Goal: Task Accomplishment & Management: Use online tool/utility

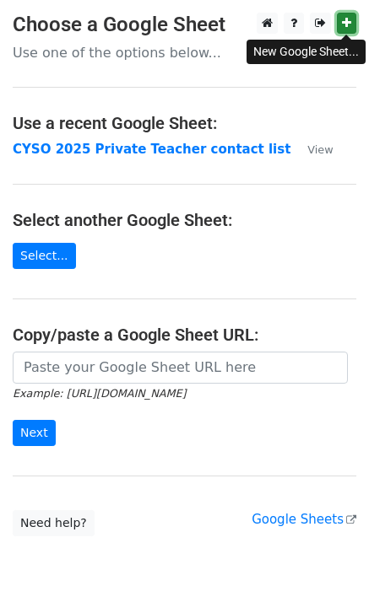
click at [342, 20] on icon at bounding box center [346, 23] width 9 height 12
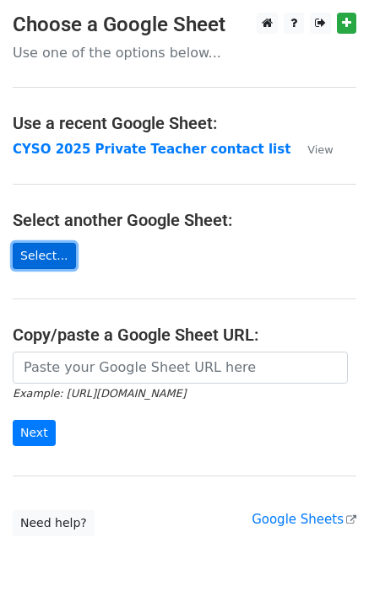
click at [49, 256] on link "Select..." at bounding box center [44, 256] width 63 height 26
click at [40, 260] on link "Select..." at bounding box center [44, 256] width 63 height 26
click at [39, 257] on link "Select..." at bounding box center [44, 256] width 63 height 26
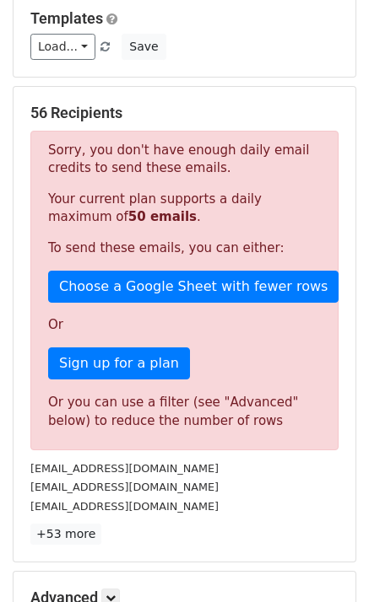
scroll to position [253, 0]
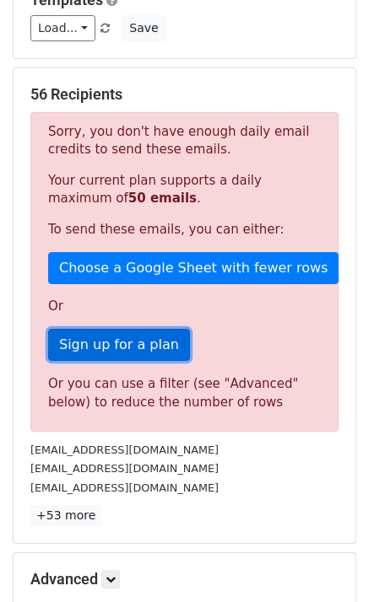
click at [115, 345] on link "Sign up for a plan" at bounding box center [119, 345] width 142 height 32
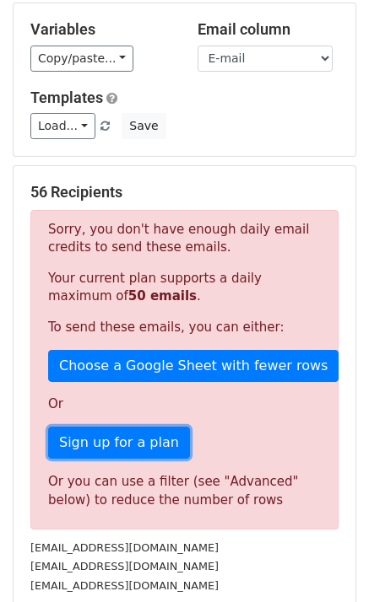
scroll to position [0, 0]
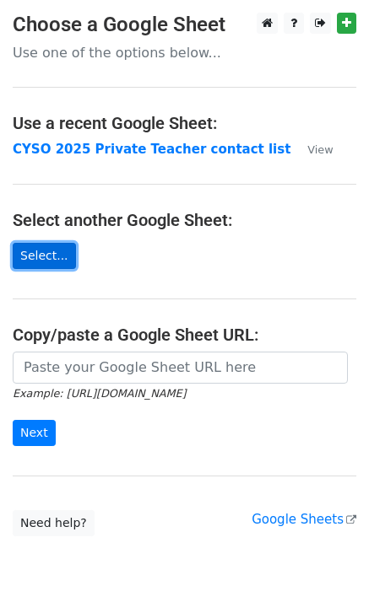
click at [40, 257] on link "Select..." at bounding box center [44, 256] width 63 height 26
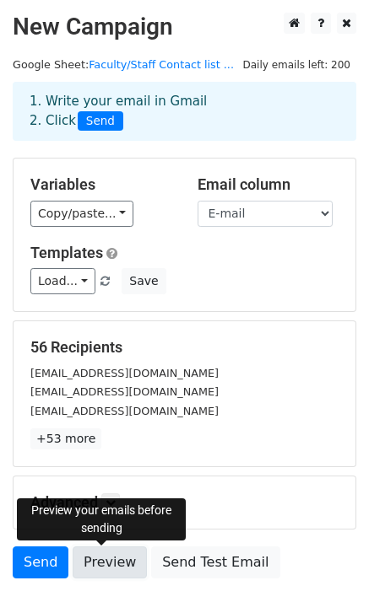
click at [102, 564] on link "Preview" at bounding box center [110, 563] width 74 height 32
click at [116, 564] on link "Preview" at bounding box center [110, 563] width 74 height 32
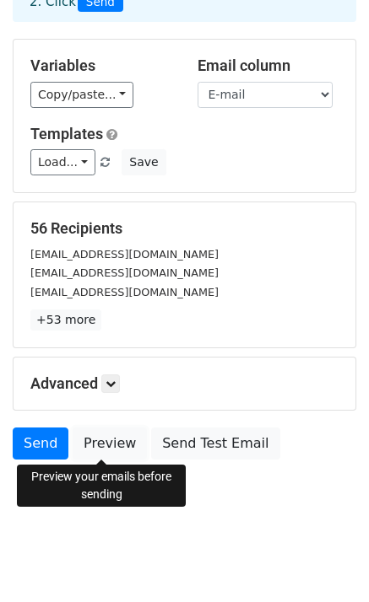
scroll to position [120, 0]
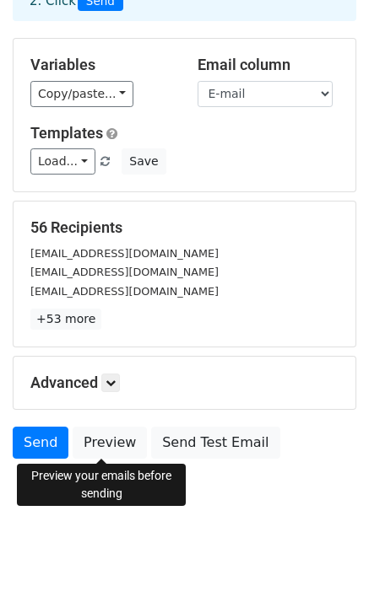
click at [236, 543] on html "New Campaign Daily emails left: 200 Google Sheet: Faculty/Staff Contact list ..…" at bounding box center [184, 241] width 369 height 722
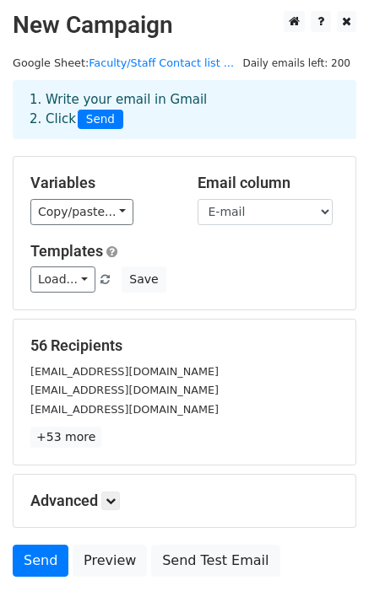
scroll to position [0, 0]
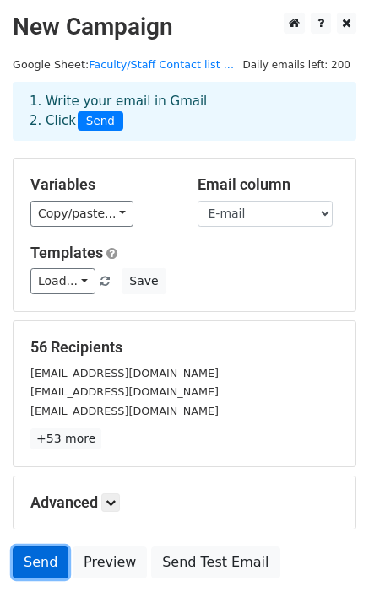
click at [38, 563] on link "Send" at bounding box center [41, 563] width 56 height 32
